Goal: Information Seeking & Learning: Learn about a topic

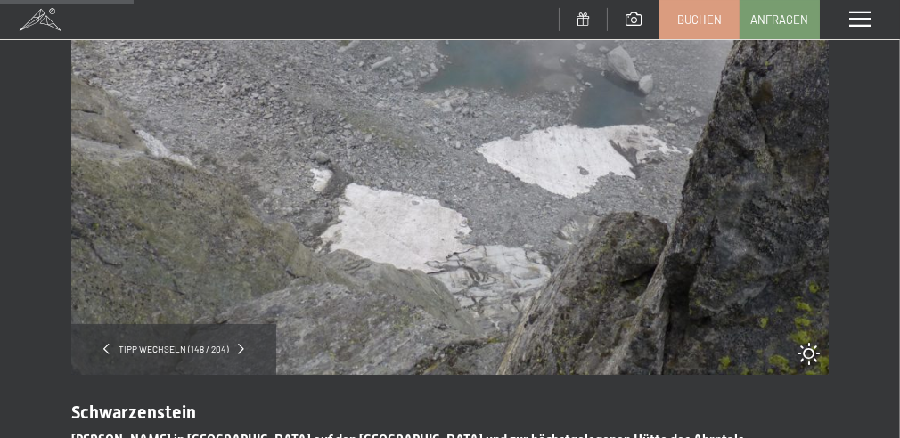
scroll to position [188, 0]
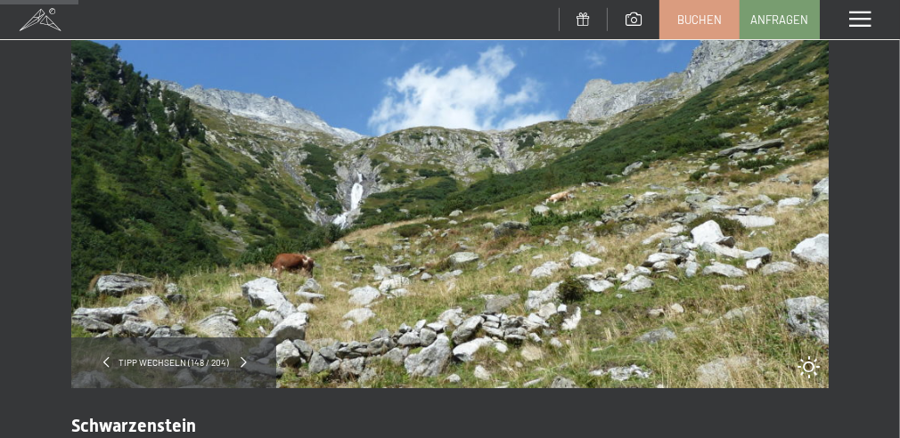
click at [241, 358] on span at bounding box center [244, 362] width 6 height 11
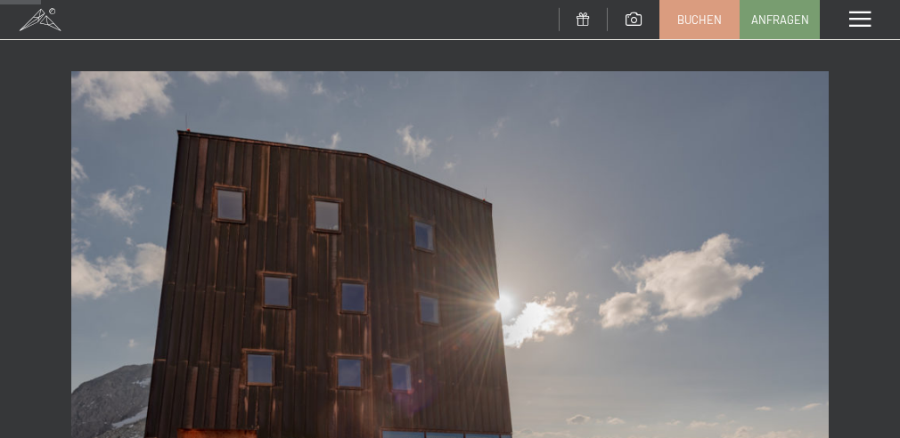
scroll to position [94, 0]
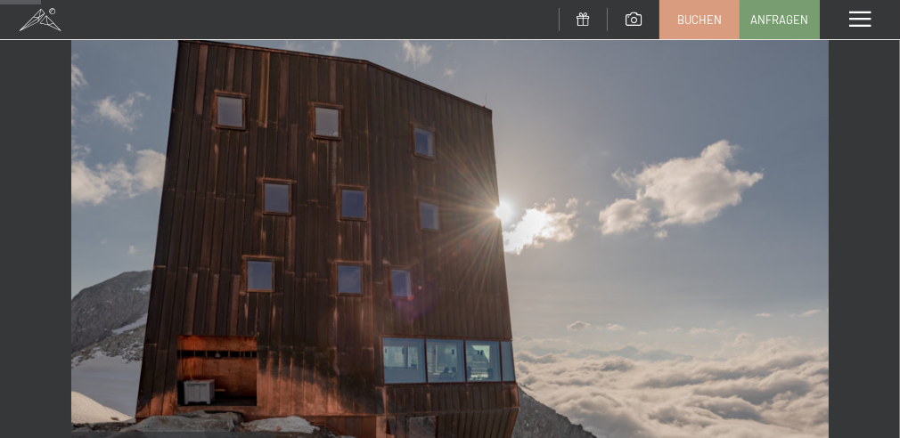
click at [539, 252] on img at bounding box center [449, 230] width 757 height 505
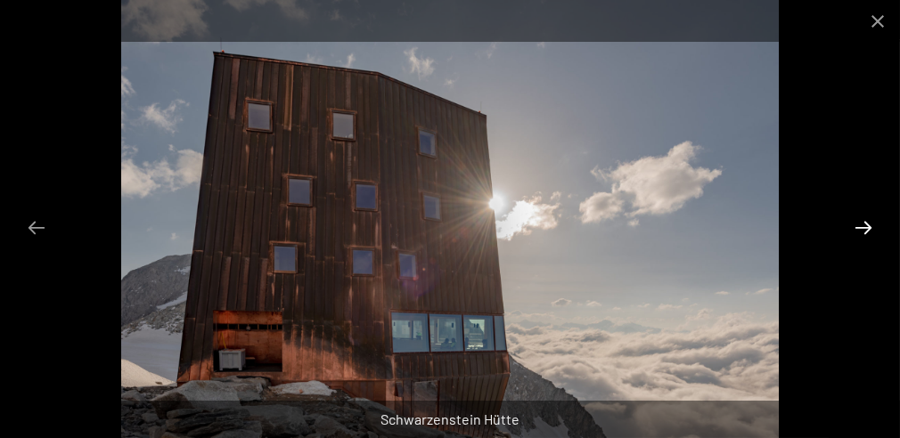
click at [862, 225] on button "Next slide" at bounding box center [863, 227] width 37 height 35
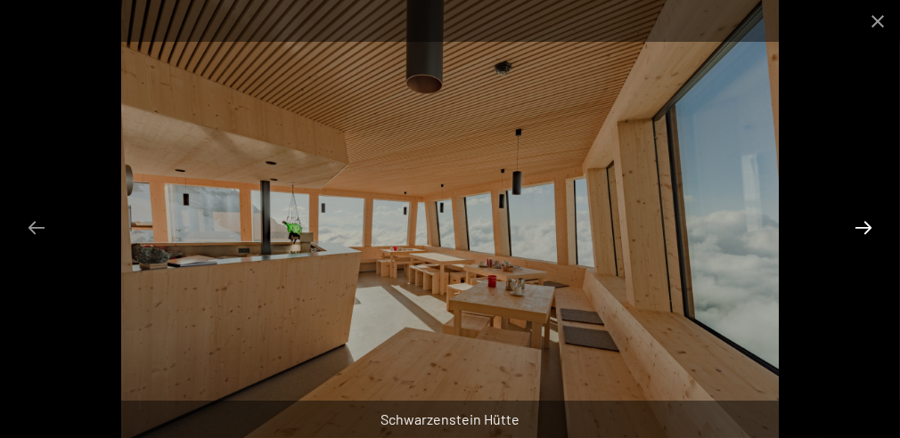
click at [862, 225] on button "Next slide" at bounding box center [863, 227] width 37 height 35
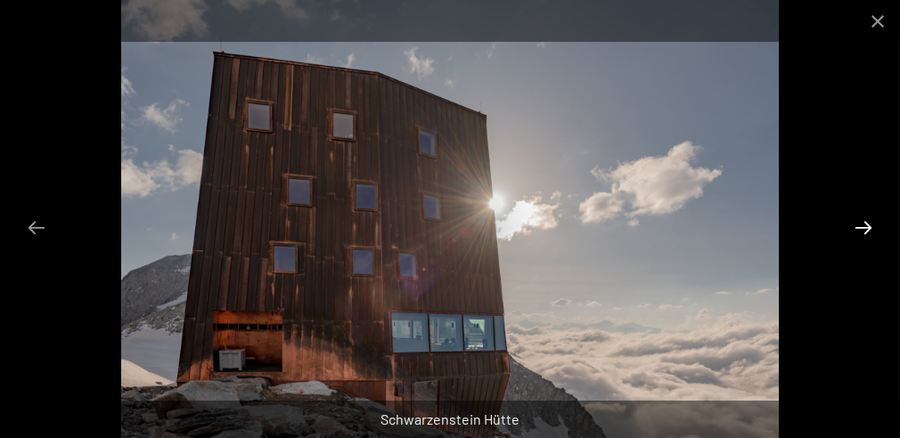
click at [862, 225] on button "Next slide" at bounding box center [863, 227] width 37 height 35
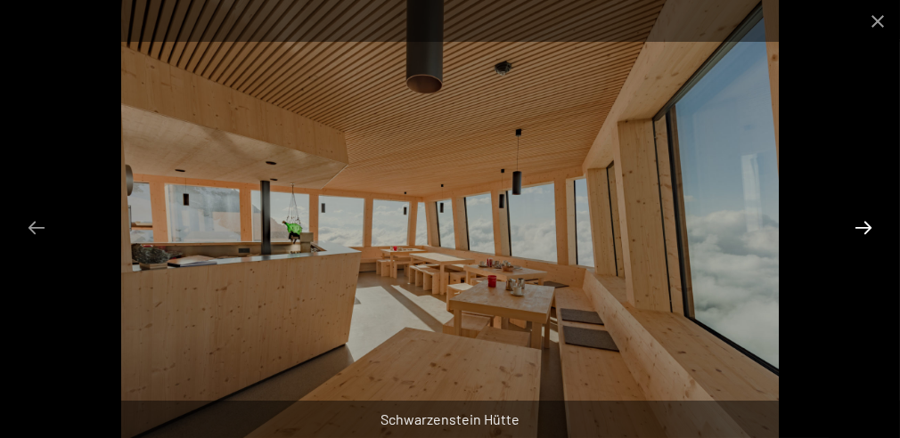
click at [862, 225] on button "Next slide" at bounding box center [863, 227] width 37 height 35
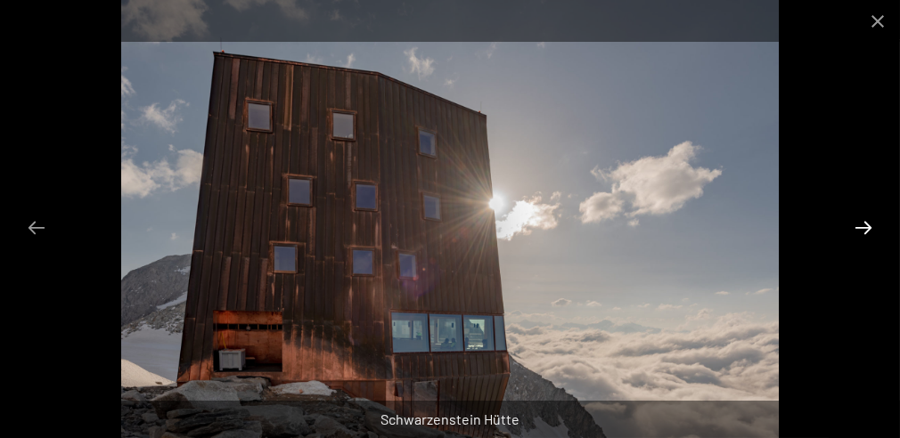
click at [862, 225] on button "Next slide" at bounding box center [863, 227] width 37 height 35
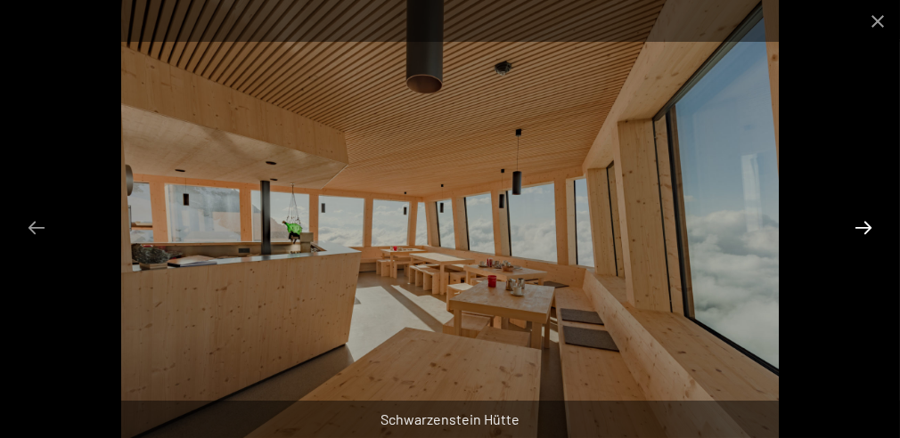
click at [862, 225] on button "Next slide" at bounding box center [863, 227] width 37 height 35
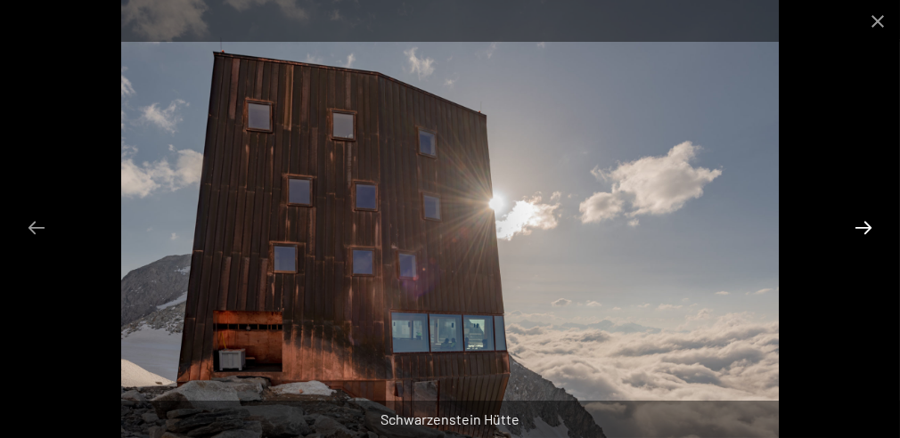
click at [862, 225] on button "Next slide" at bounding box center [863, 227] width 37 height 35
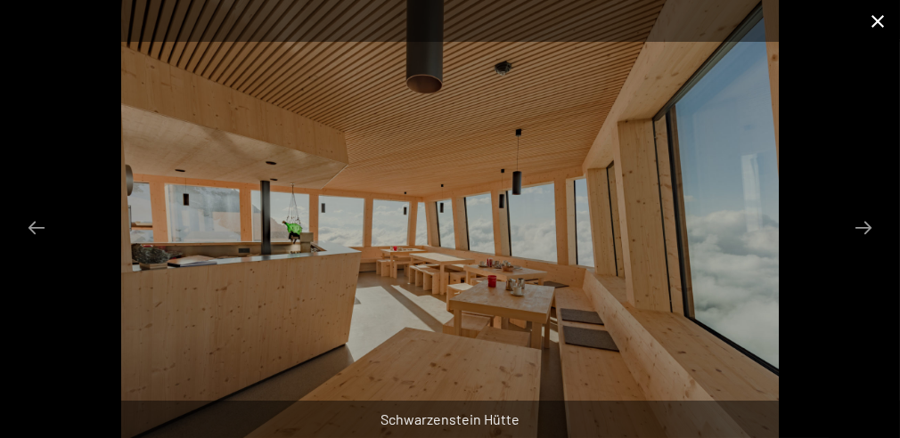
click at [880, 22] on button "Close gallery" at bounding box center [877, 21] width 45 height 42
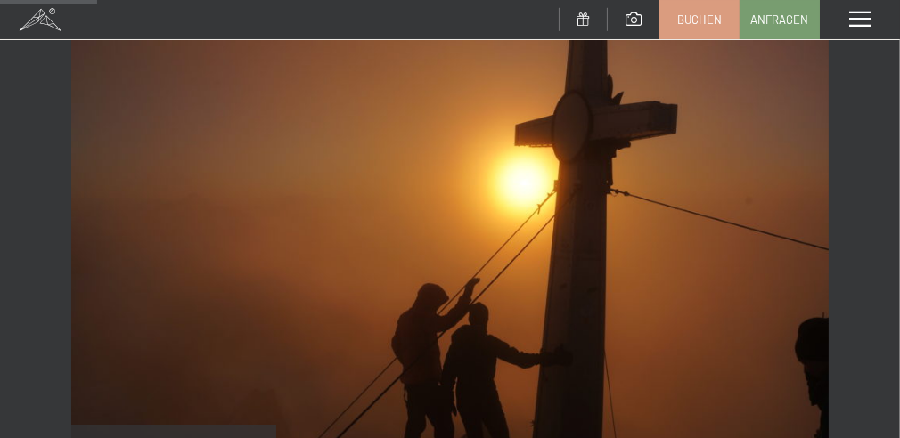
scroll to position [282, 0]
